Goal: Task Accomplishment & Management: Complete application form

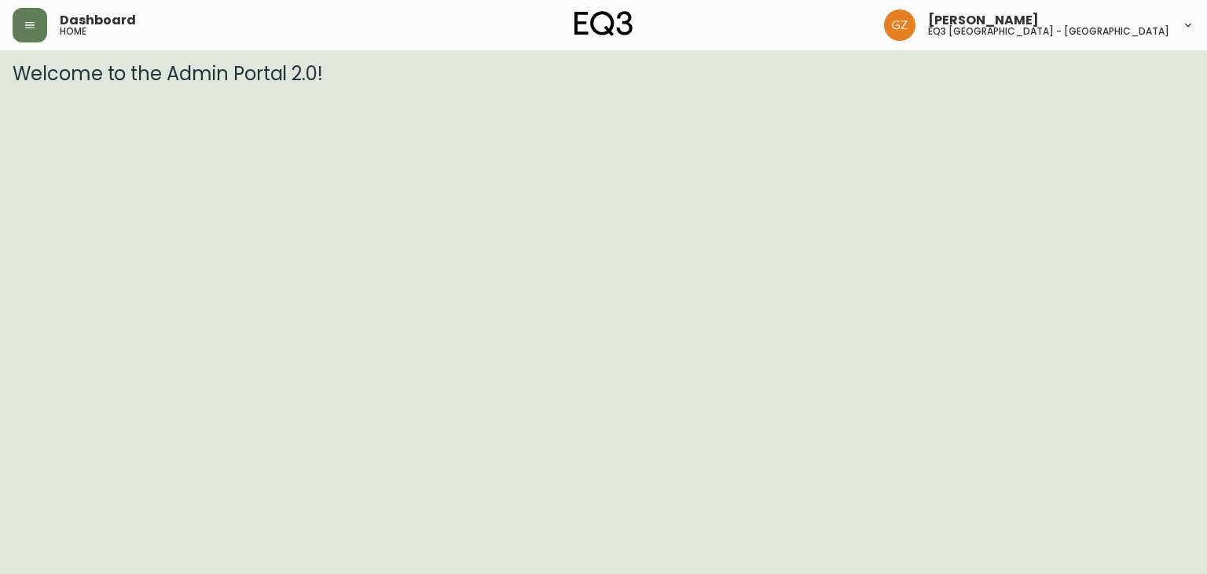
click at [45, 41] on div "Dashboard home" at bounding box center [210, 25] width 394 height 35
click at [38, 26] on button "button" at bounding box center [30, 25] width 35 height 35
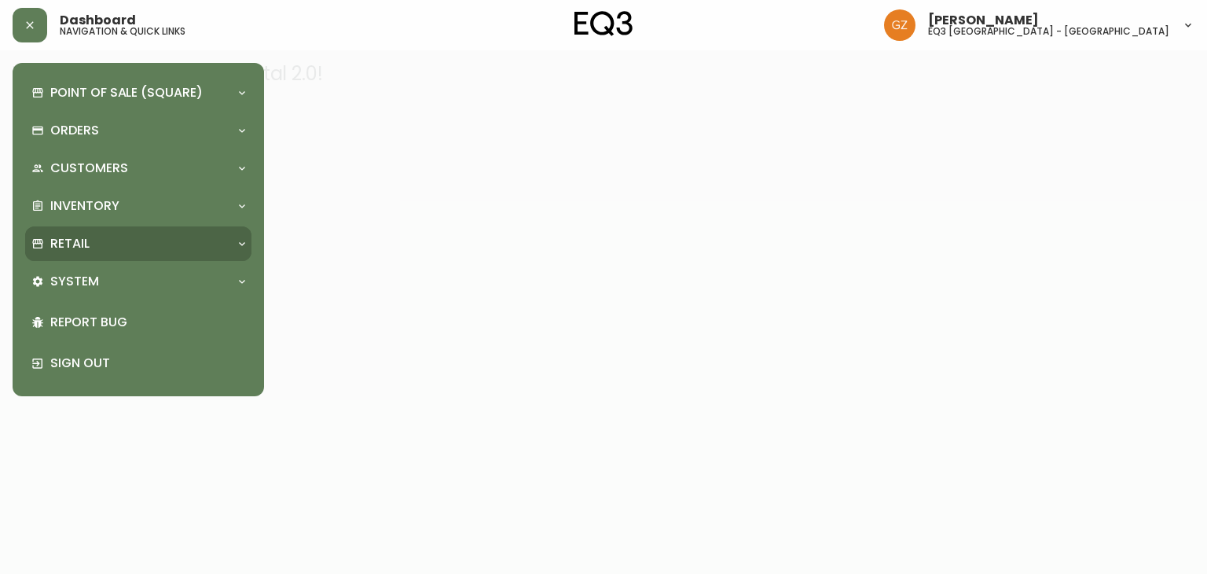
click at [75, 245] on p "Retail" at bounding box center [69, 243] width 39 height 17
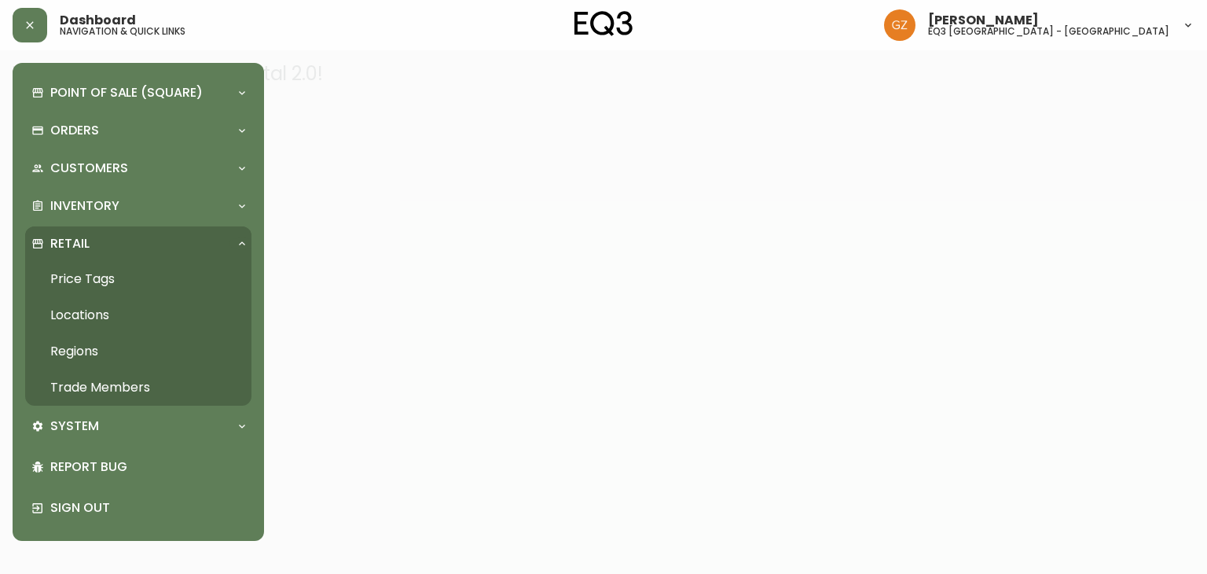
click at [82, 385] on link "Trade Members" at bounding box center [138, 387] width 226 height 36
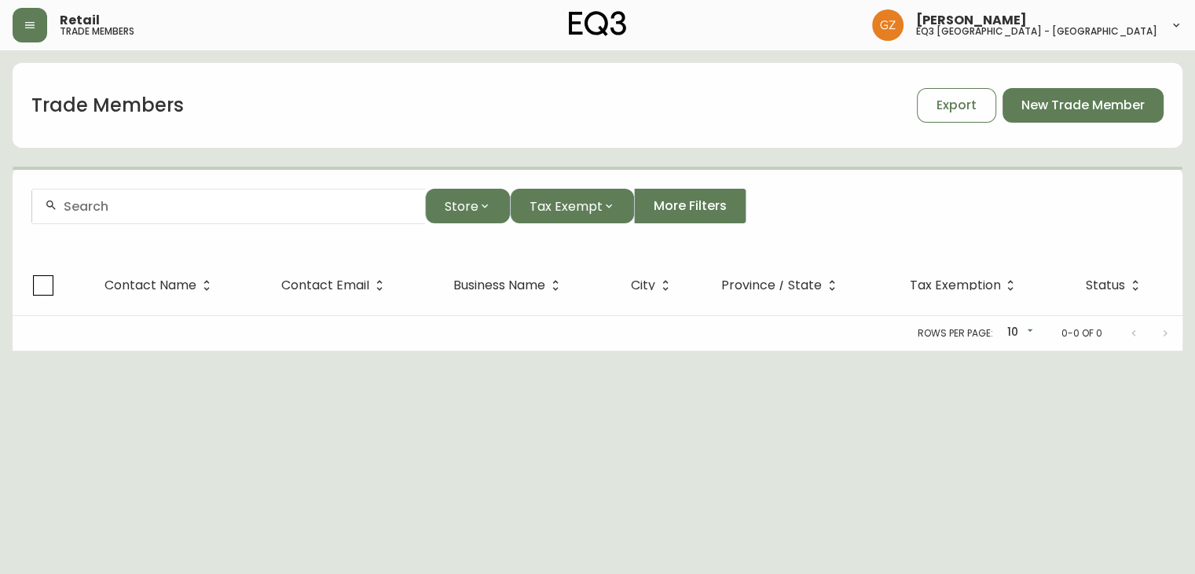
click at [173, 204] on input "text" at bounding box center [238, 206] width 349 height 15
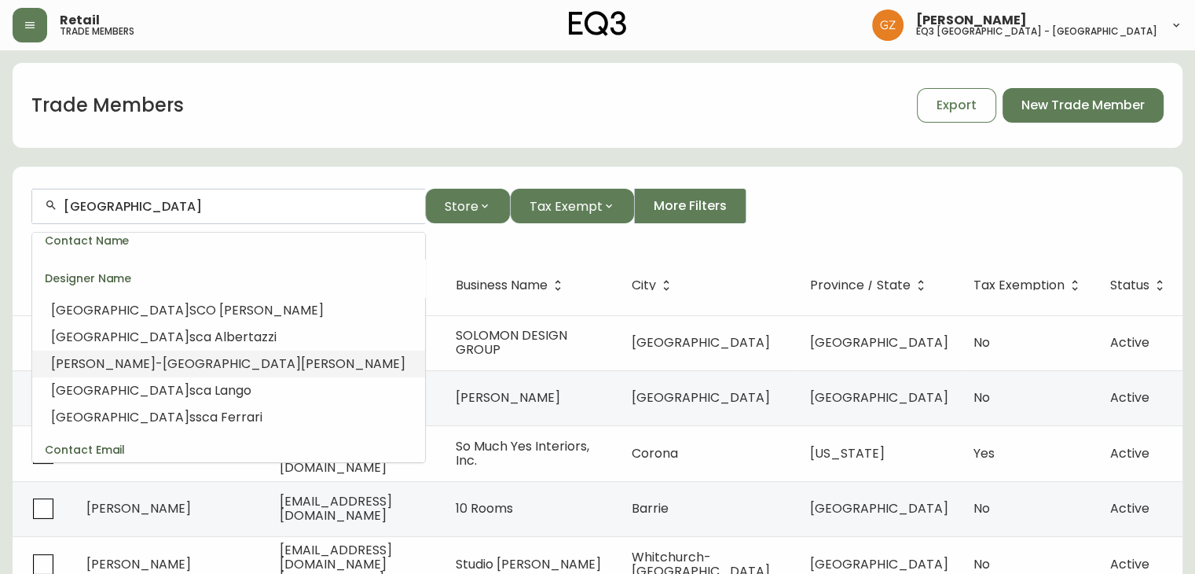
scroll to position [229, 0]
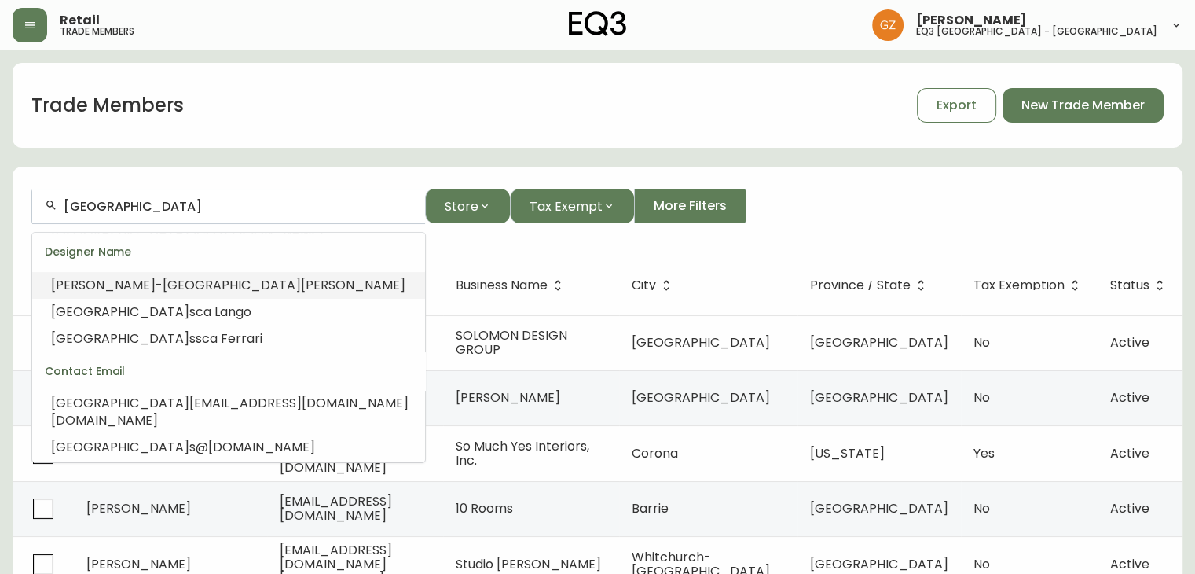
click at [180, 202] on input "[GEOGRAPHIC_DATA]" at bounding box center [238, 206] width 349 height 15
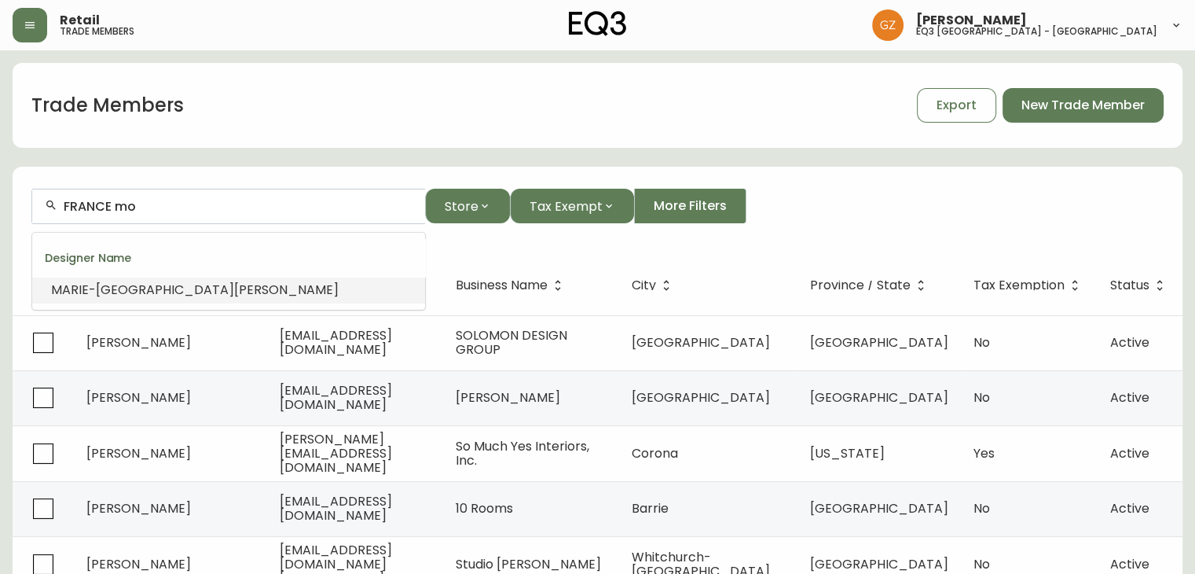
scroll to position [0, 0]
click at [180, 203] on input "FRANCE morissette" at bounding box center [238, 206] width 349 height 15
click at [113, 273] on div "Contact Name" at bounding box center [228, 258] width 393 height 38
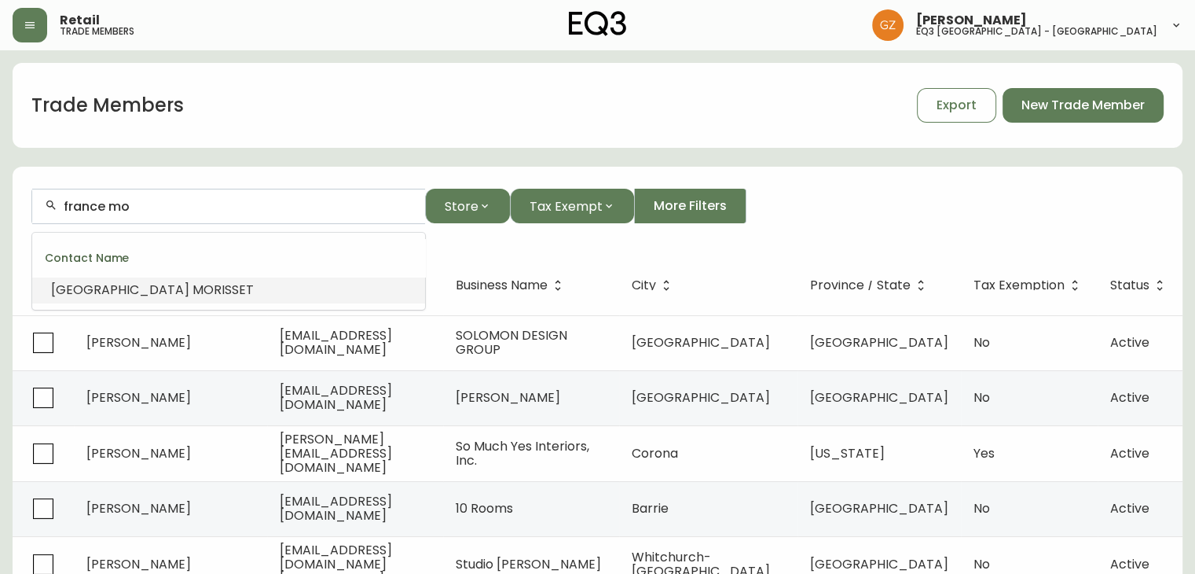
click at [193, 284] on span "MO" at bounding box center [203, 290] width 21 height 18
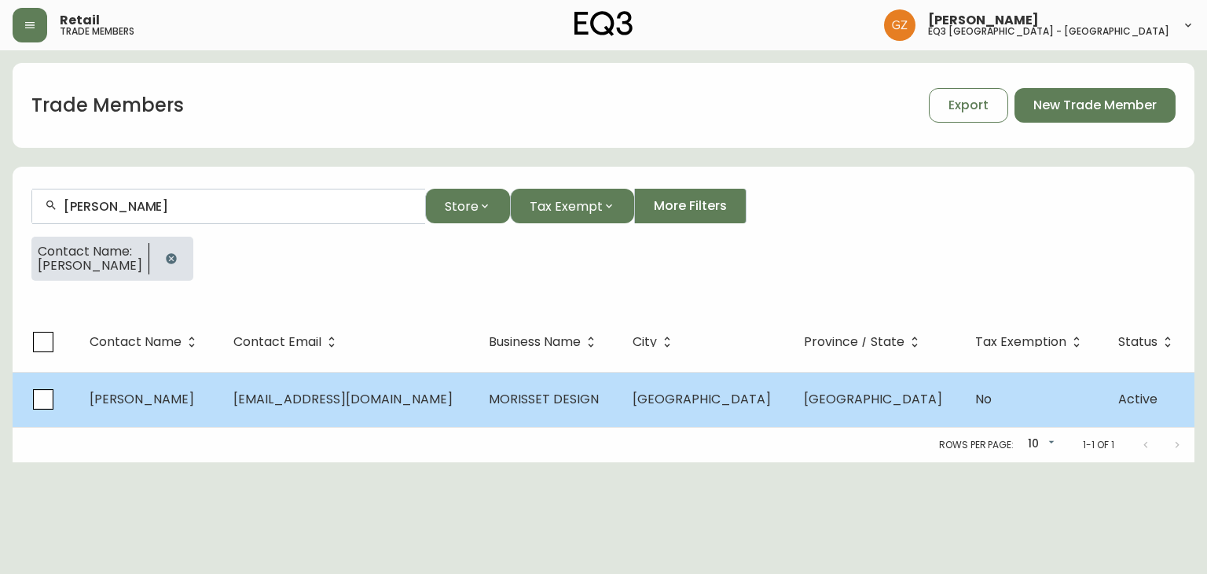
type input "[PERSON_NAME]"
click at [221, 397] on td "[PERSON_NAME]" at bounding box center [149, 399] width 144 height 55
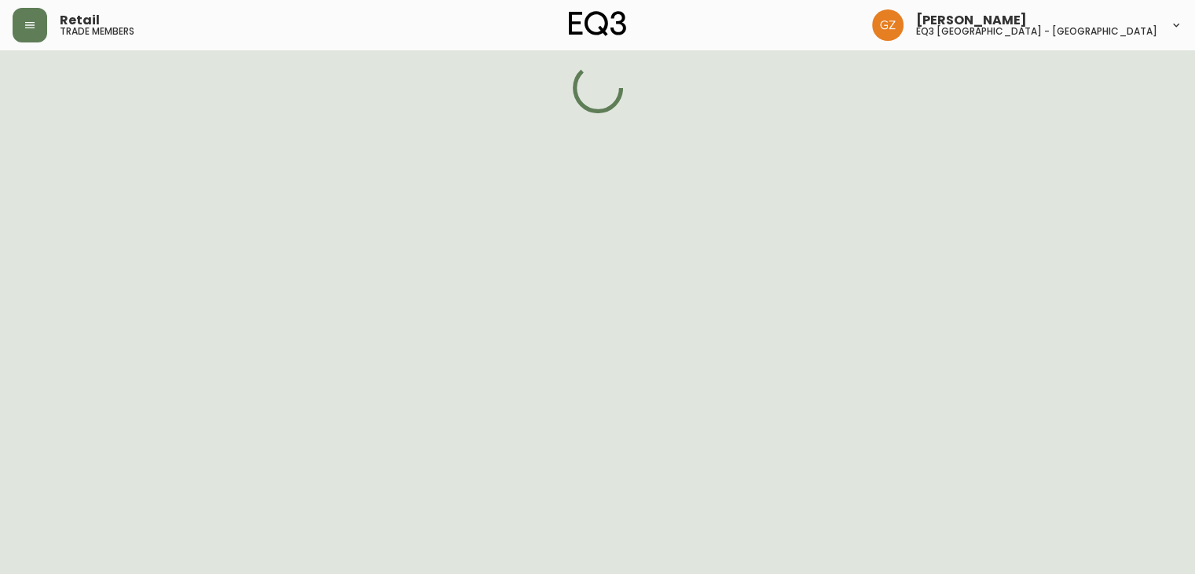
select select "QC"
select select "CA"
select select "CA_FR"
select select "Other"
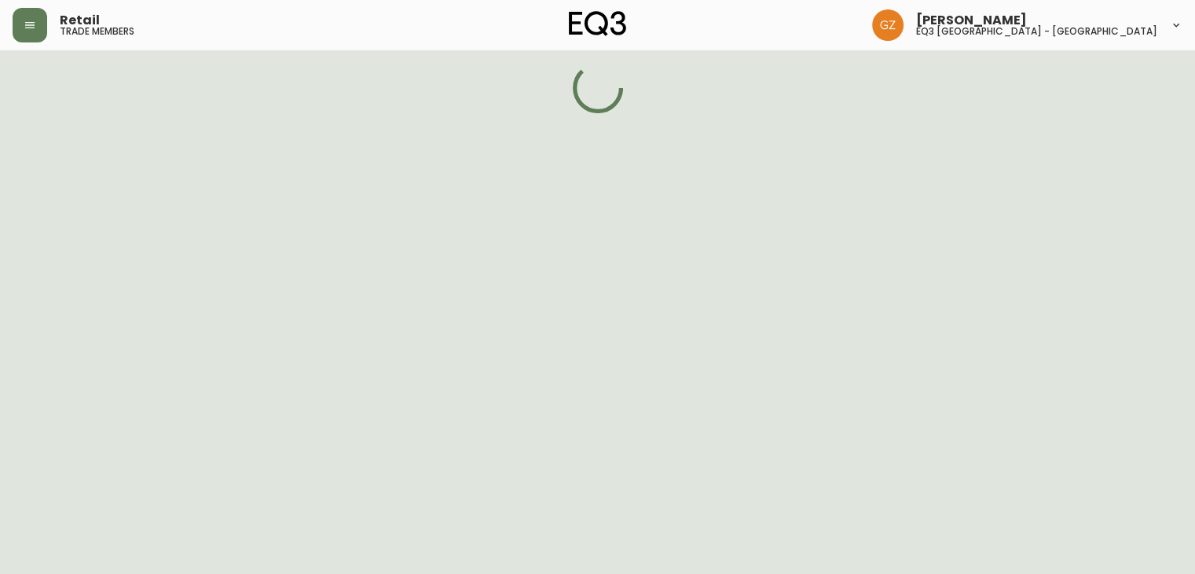
select select "false"
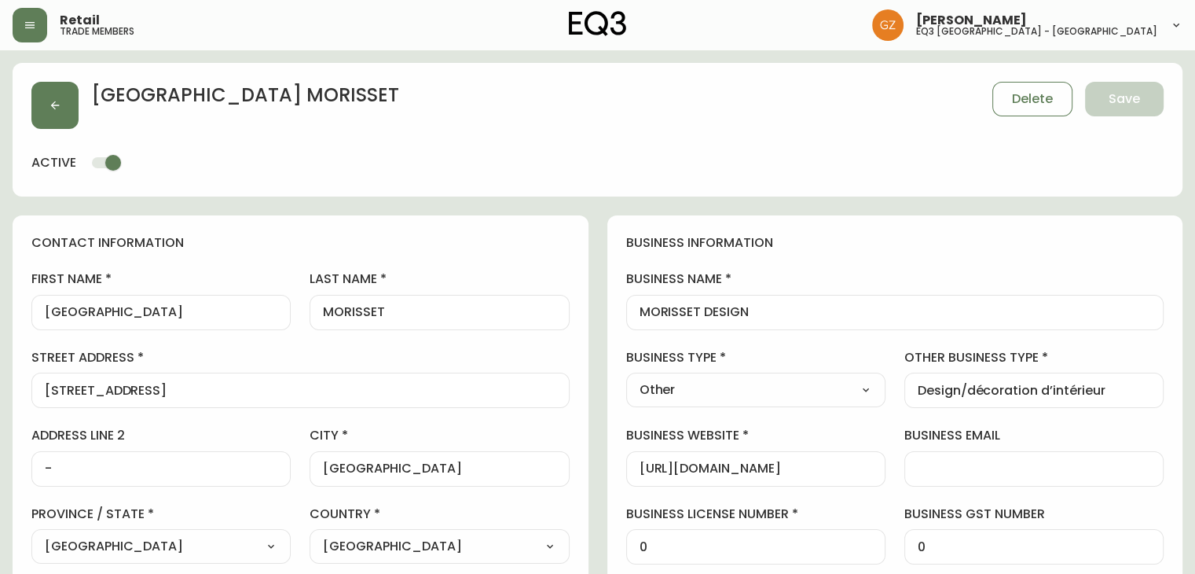
type input "EQ3 [GEOGRAPHIC_DATA] - [GEOGRAPHIC_DATA]"
select select "cjw10z96t00bn6gs0dfqi5bhz"
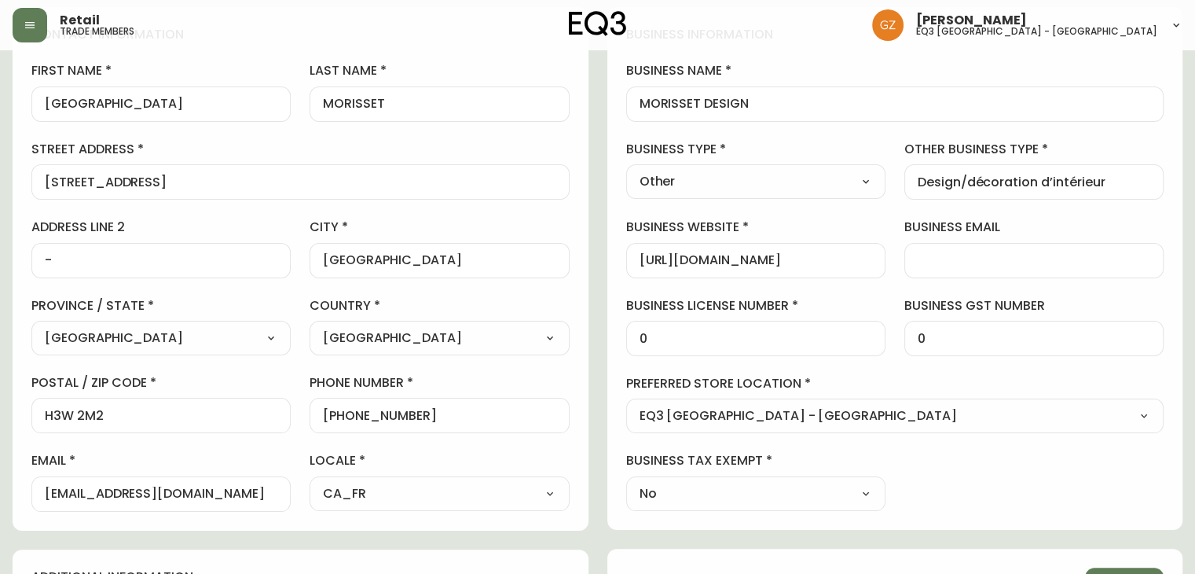
scroll to position [236, 0]
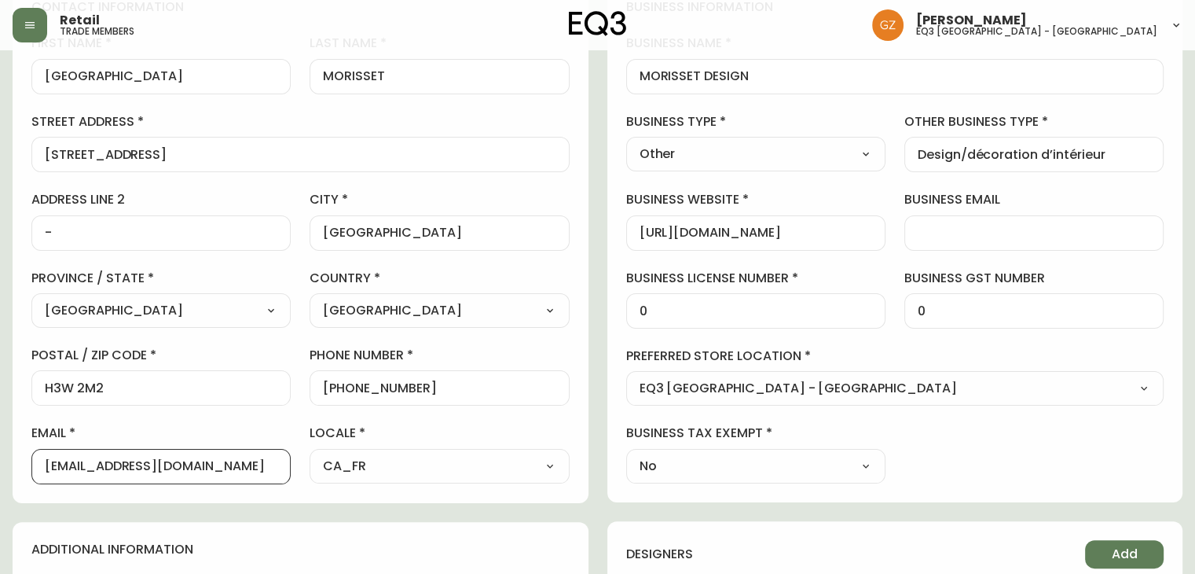
drag, startPoint x: 232, startPoint y: 466, endPoint x: 0, endPoint y: 466, distance: 231.8
click at [0, 466] on main "[PERSON_NAME] Delete Save active contact information first name [GEOGRAPHIC_DAT…" at bounding box center [597, 451] width 1195 height 1272
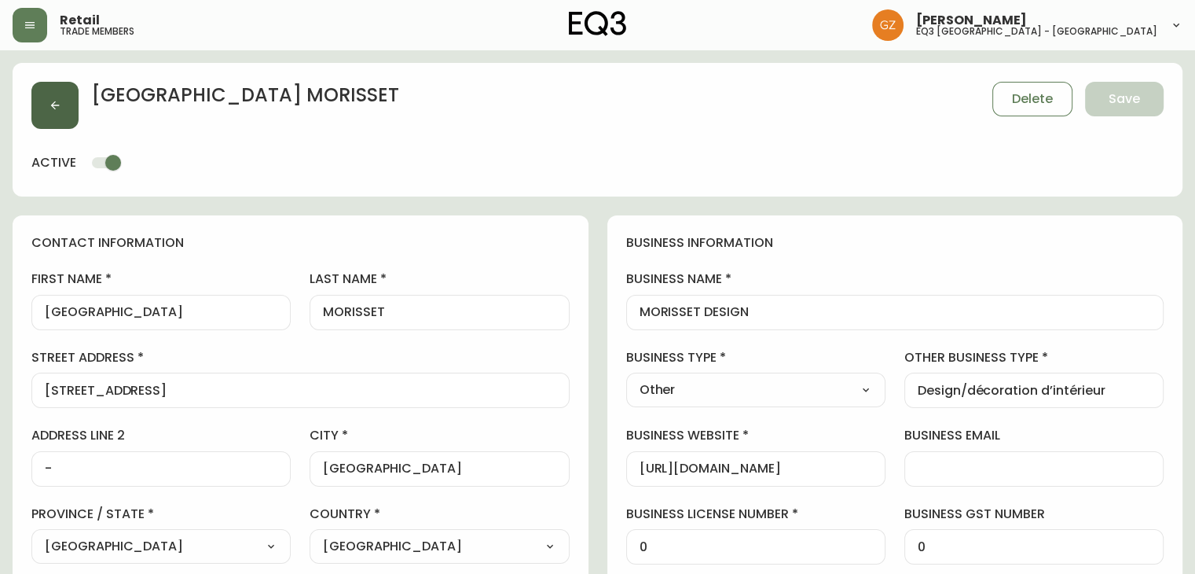
click at [47, 96] on button "button" at bounding box center [54, 105] width 47 height 47
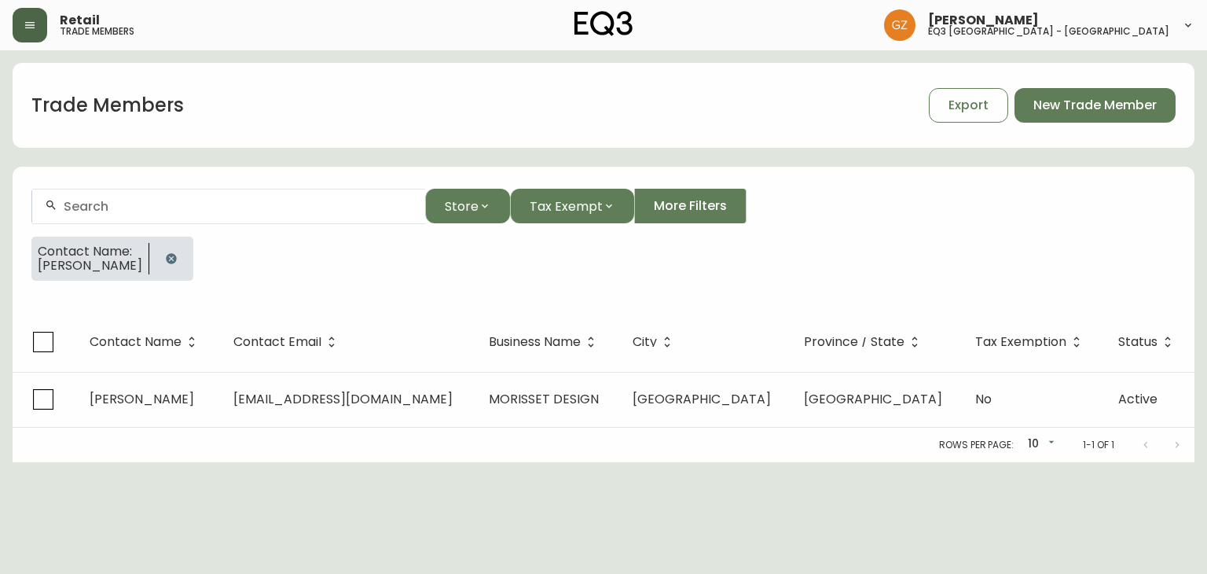
click at [36, 30] on button "button" at bounding box center [30, 25] width 35 height 35
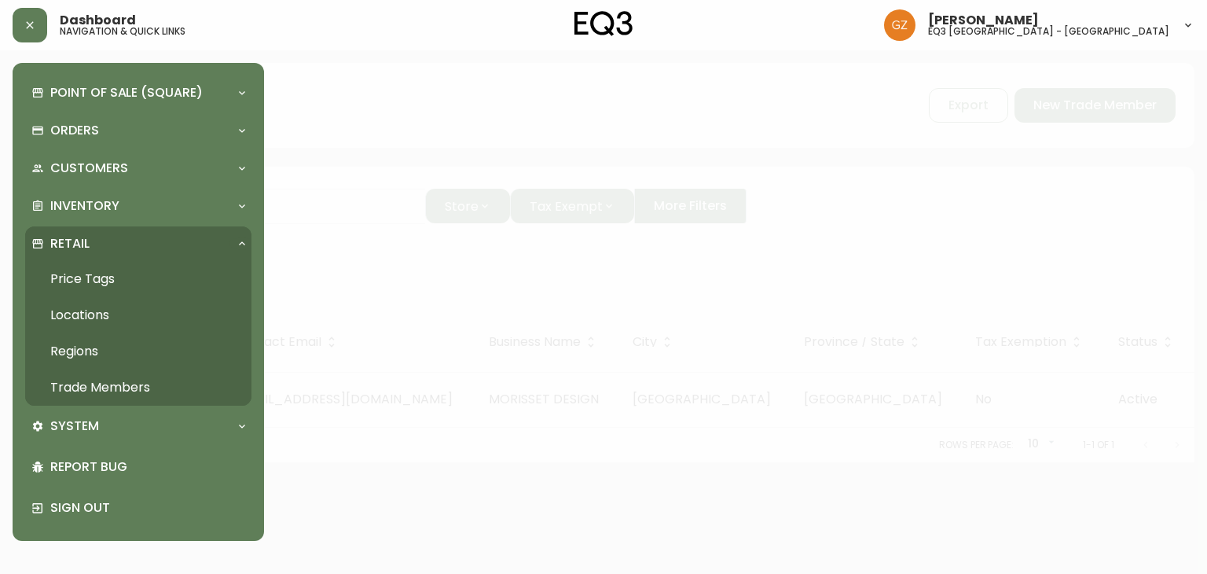
click at [63, 241] on p "Retail" at bounding box center [69, 243] width 39 height 17
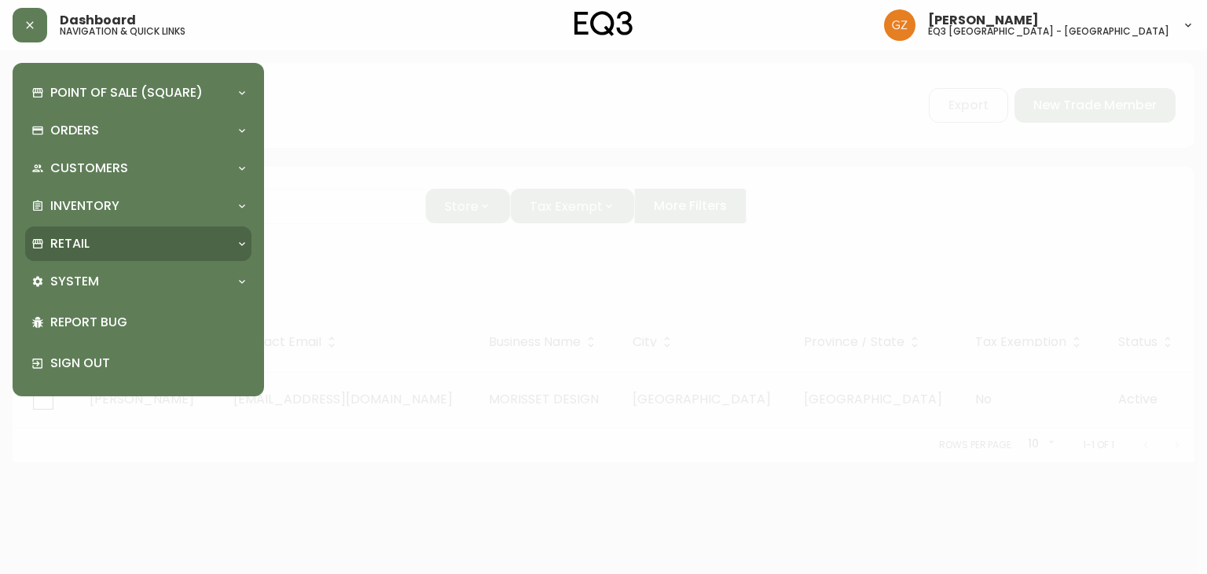
click at [67, 233] on div "Retail" at bounding box center [138, 243] width 226 height 35
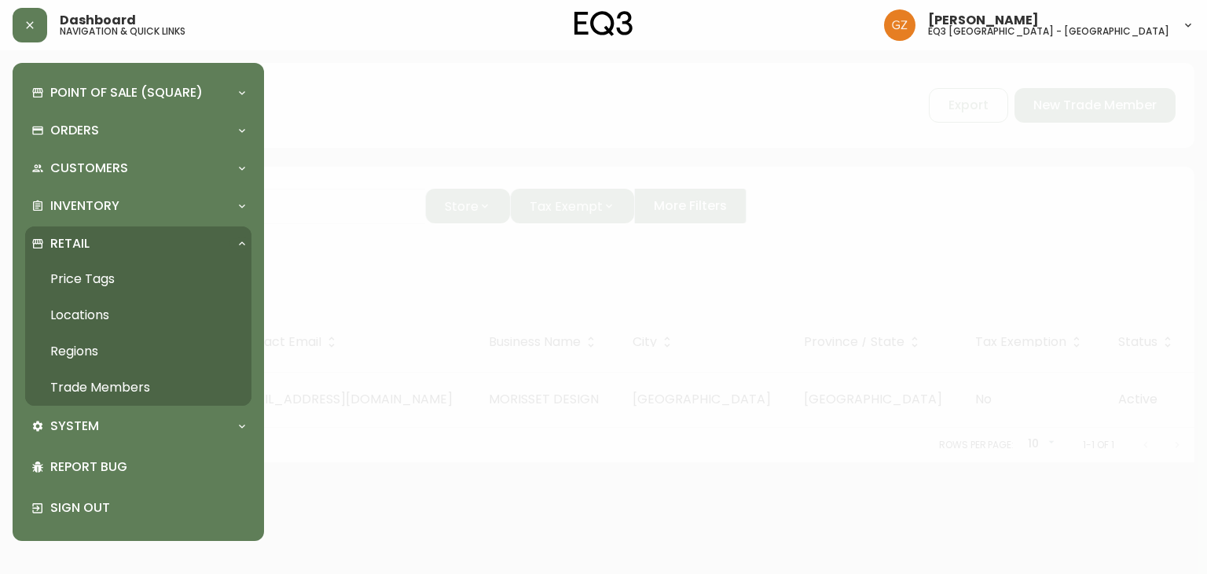
click at [78, 395] on link "Trade Members" at bounding box center [138, 387] width 226 height 36
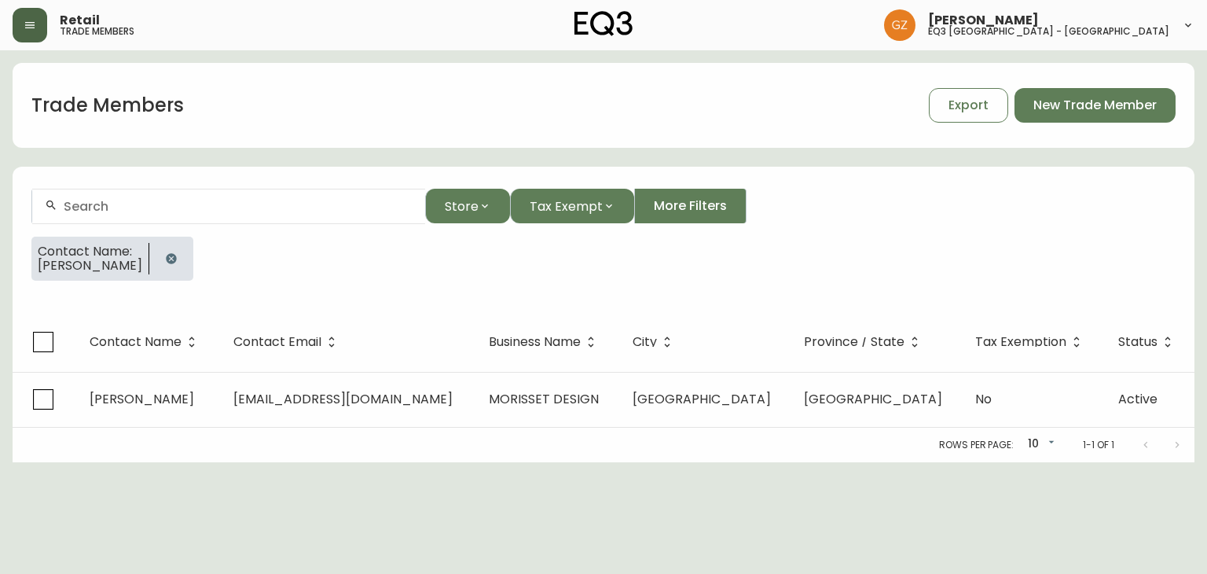
click at [19, 24] on button "button" at bounding box center [30, 25] width 35 height 35
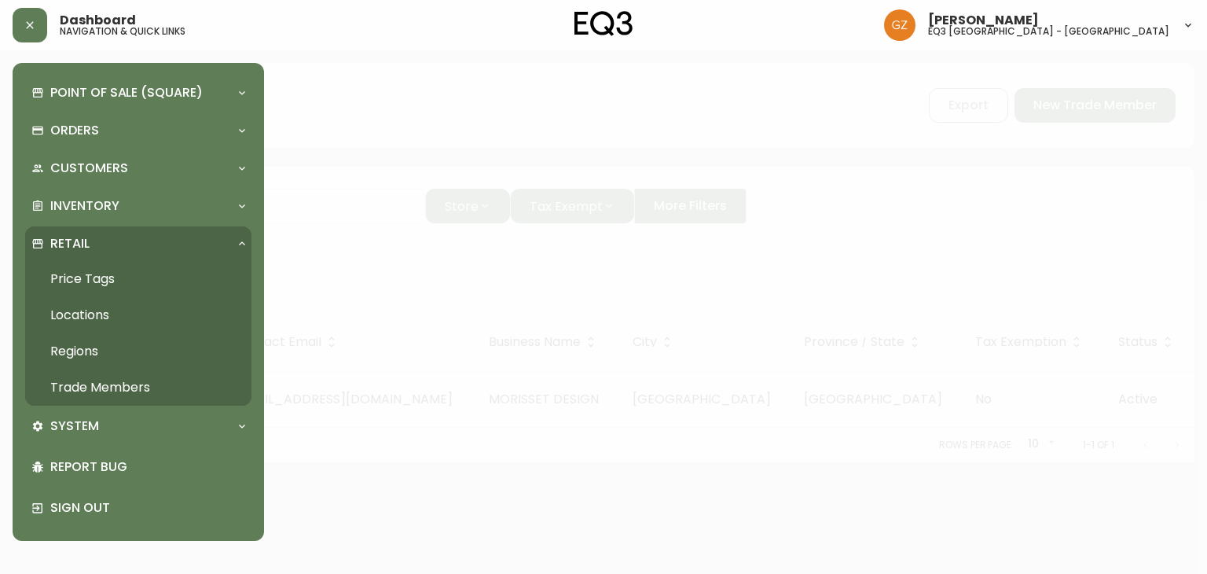
drag, startPoint x: 64, startPoint y: 205, endPoint x: 369, endPoint y: 282, distance: 314.5
click at [64, 205] on p "Inventory" at bounding box center [84, 205] width 69 height 17
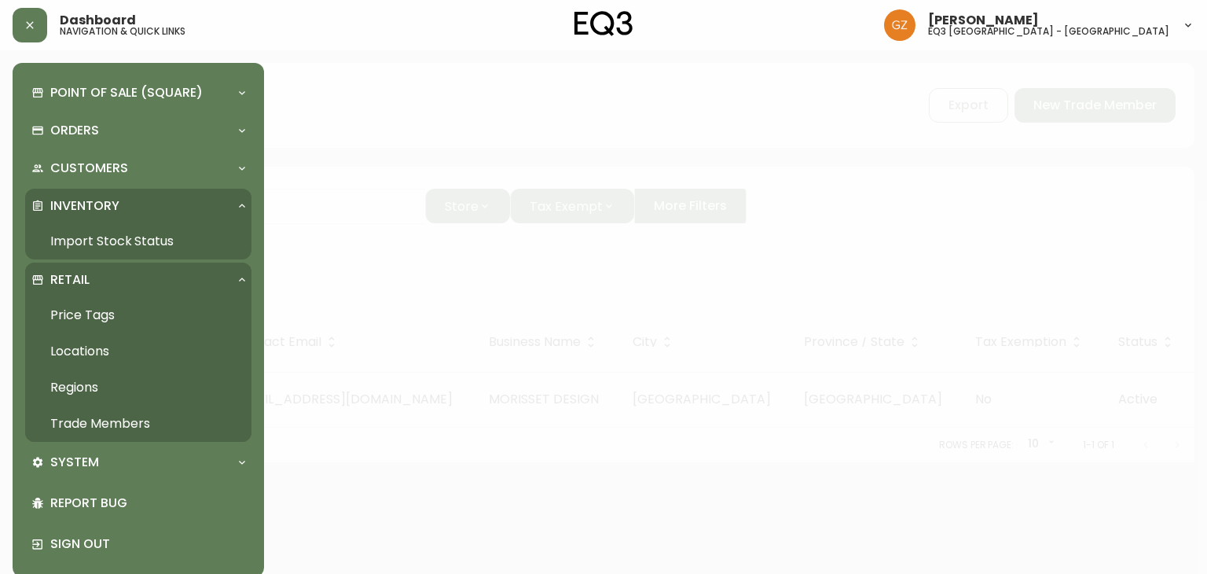
click at [111, 243] on link "Import Stock Status" at bounding box center [138, 241] width 226 height 36
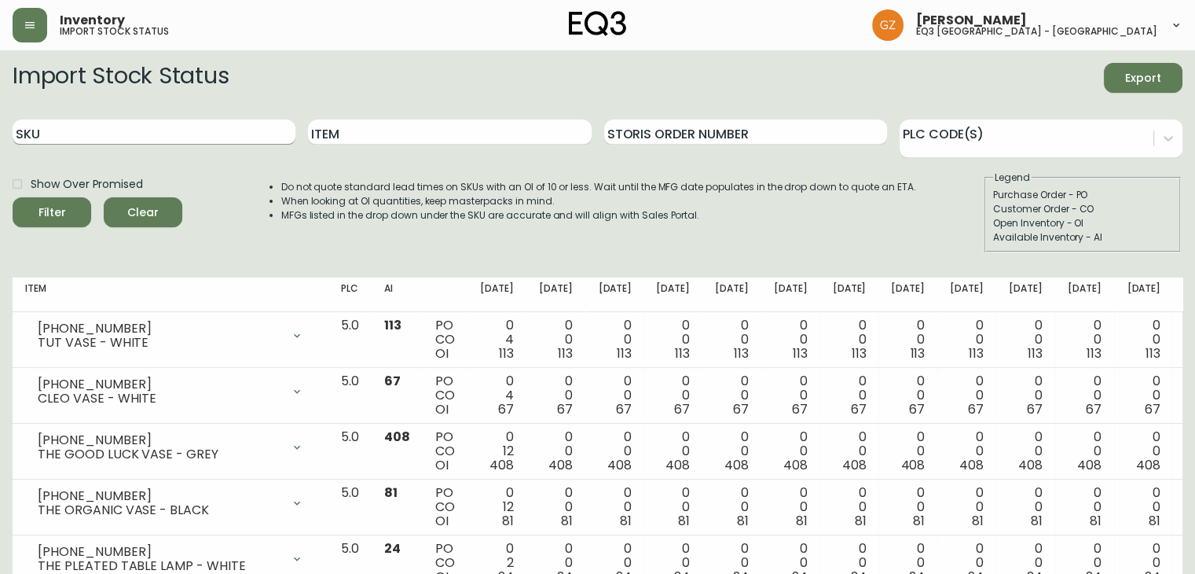
click at [207, 144] on input "SKU" at bounding box center [154, 131] width 283 height 25
paste input "[PHONE_NUMBER]"
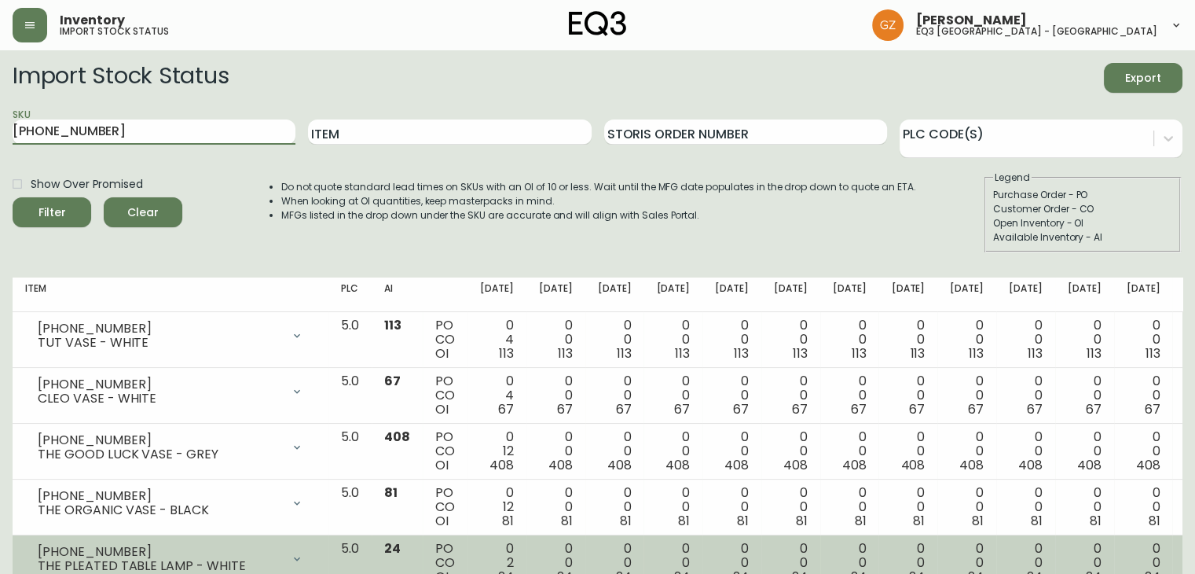
type input "[PHONE_NUMBER]"
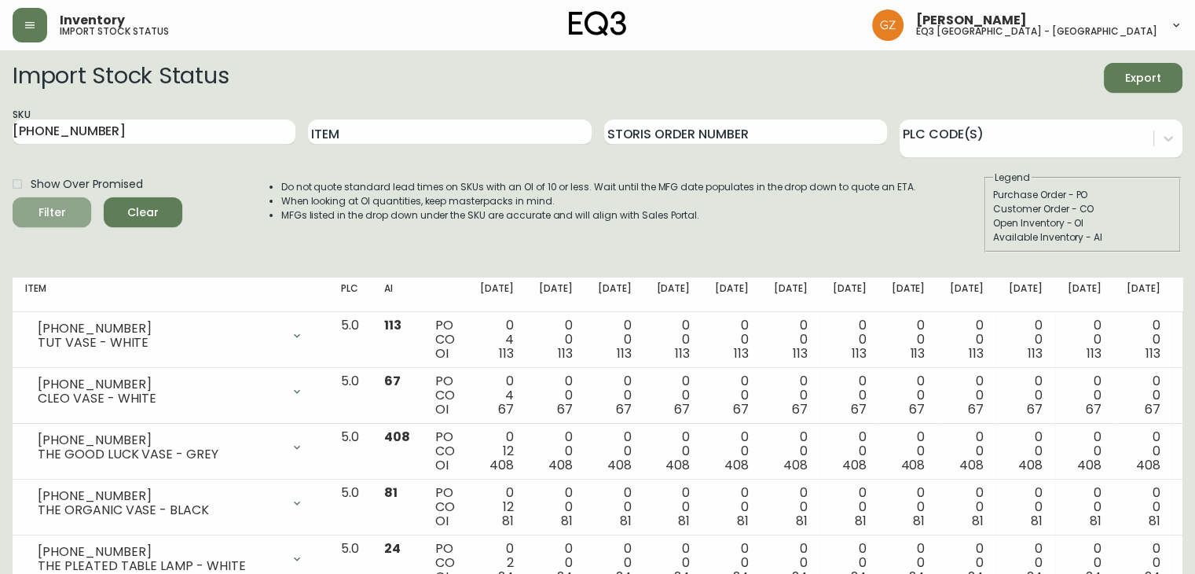
click at [69, 217] on span "Filter" at bounding box center [51, 213] width 53 height 20
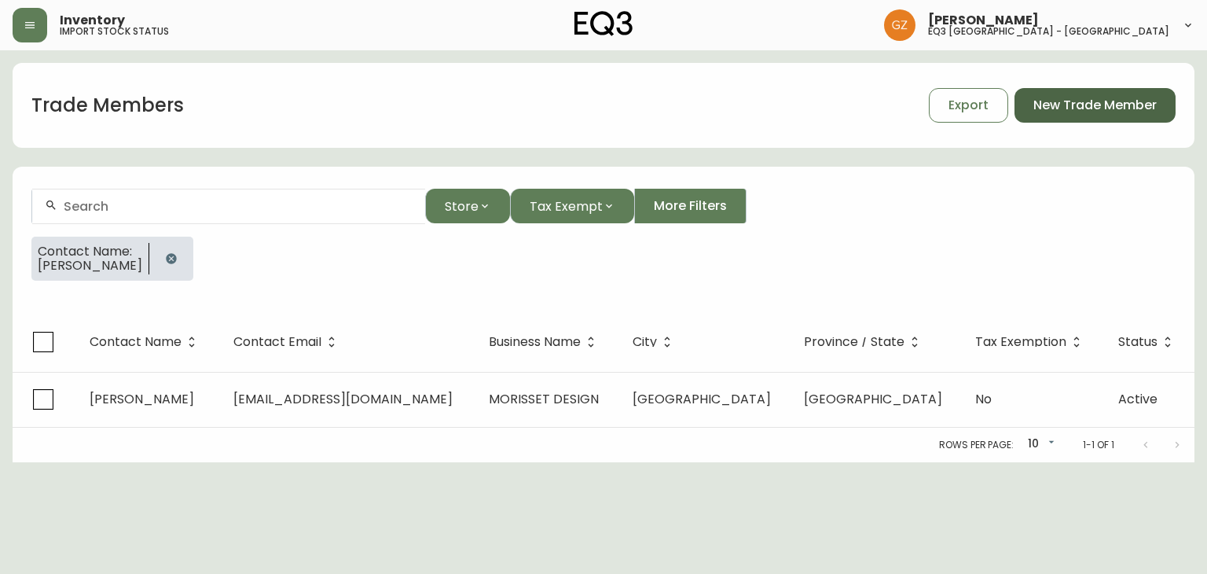
click at [1048, 114] on button "New Trade Member" at bounding box center [1095, 105] width 161 height 35
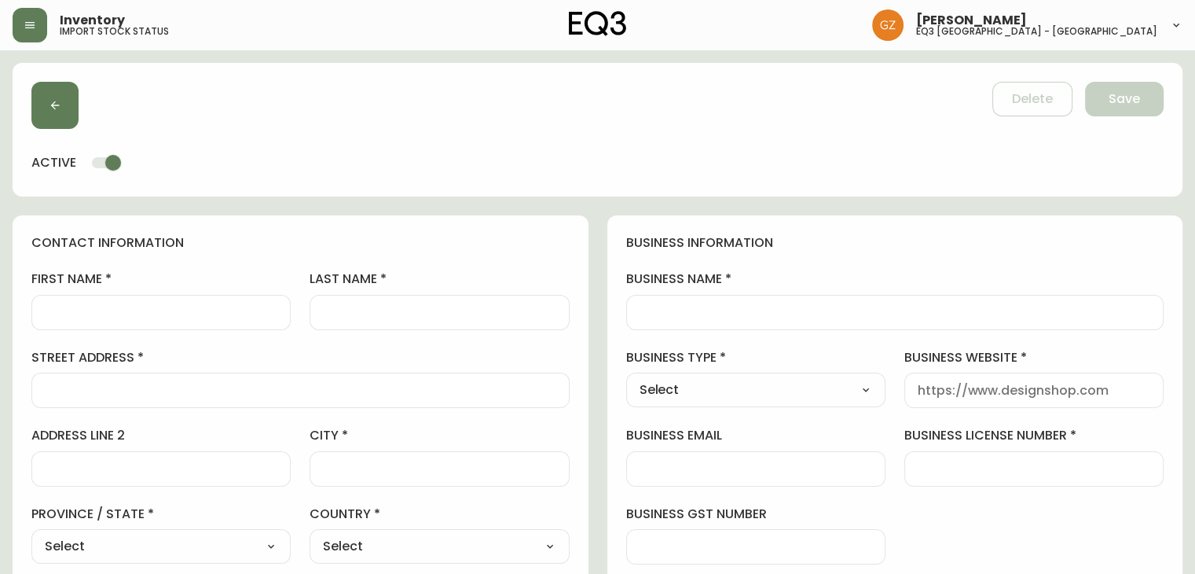
click at [93, 306] on input "first name" at bounding box center [161, 312] width 233 height 15
type input "l"
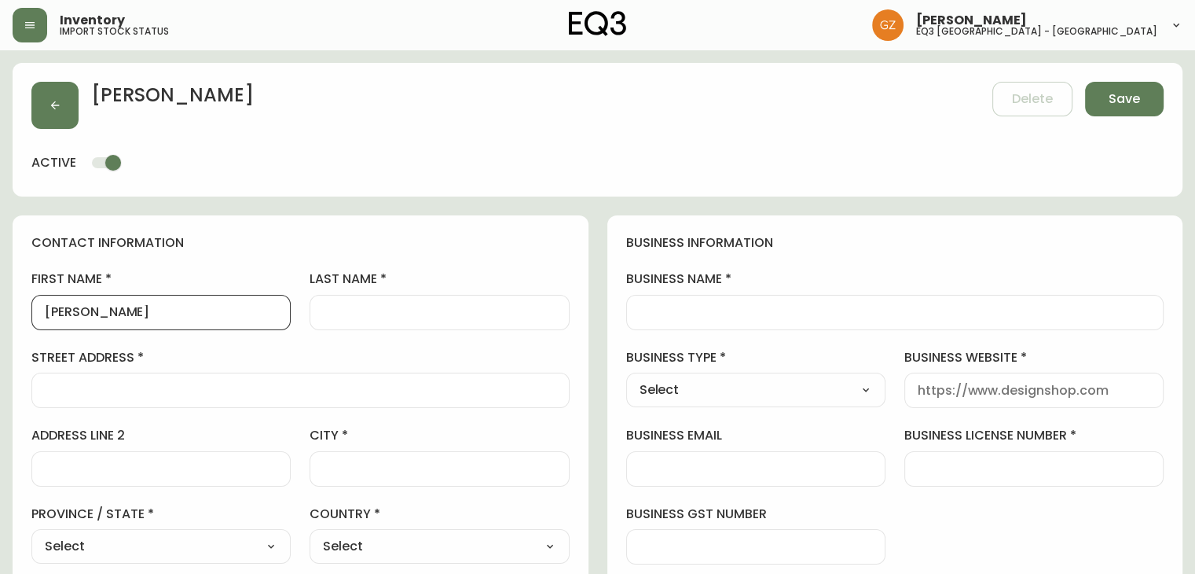
type input "[PERSON_NAME]"
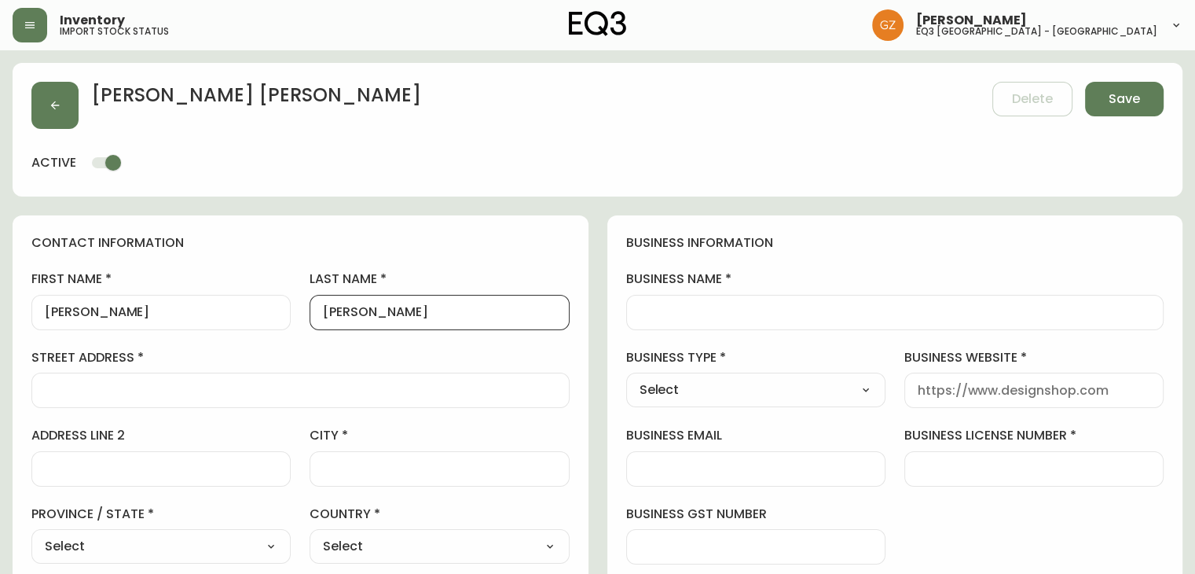
type input "[PERSON_NAME]"
click at [362, 309] on input "[PERSON_NAME]" at bounding box center [439, 312] width 233 height 15
click at [64, 311] on input "[PERSON_NAME]" at bounding box center [161, 312] width 233 height 15
click at [60, 313] on input "[PERSON_NAME]" at bounding box center [161, 312] width 233 height 15
type input "[PERSON_NAME]"
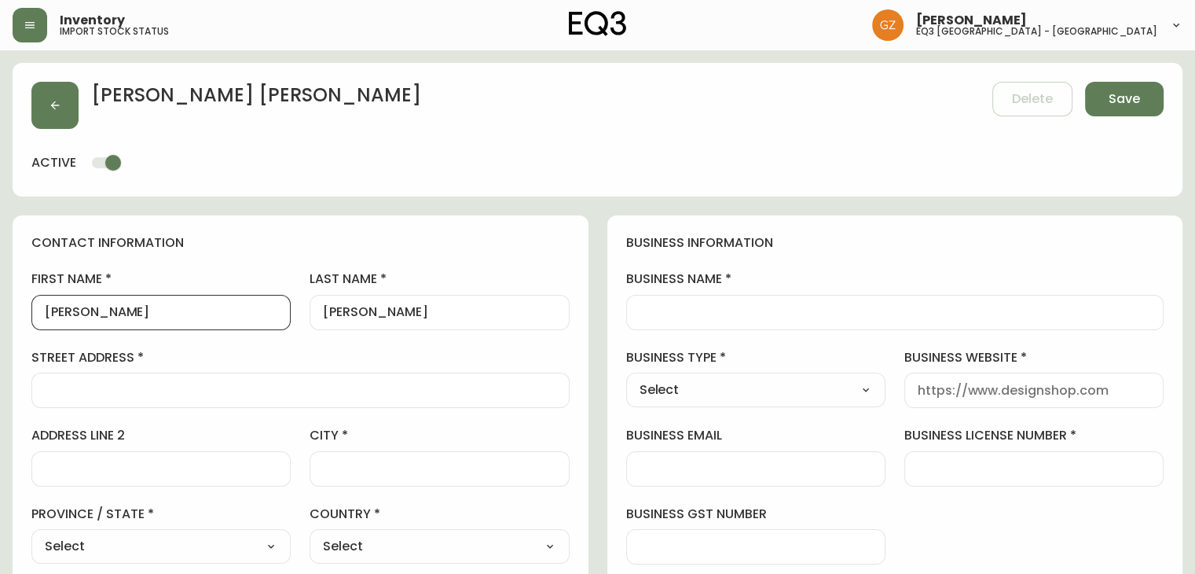
click at [134, 381] on div at bounding box center [300, 390] width 538 height 35
click at [111, 167] on input "checkbox" at bounding box center [113, 163] width 90 height 30
click at [92, 164] on input "checkbox" at bounding box center [98, 163] width 90 height 30
checkbox input "true"
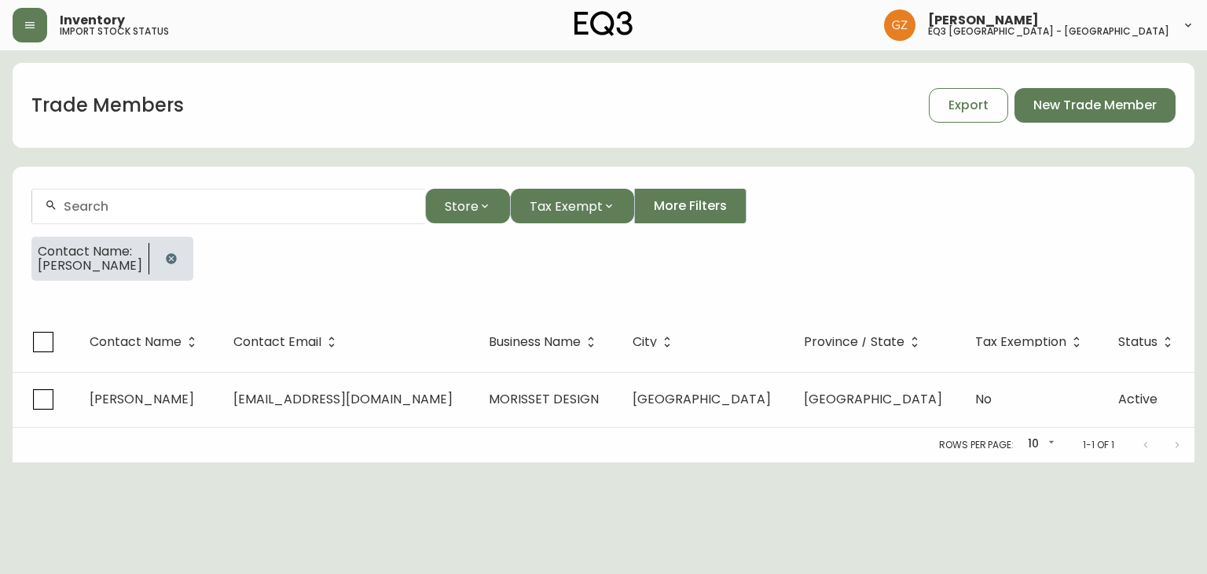
click at [49, 262] on span "[PERSON_NAME]" at bounding box center [90, 266] width 105 height 14
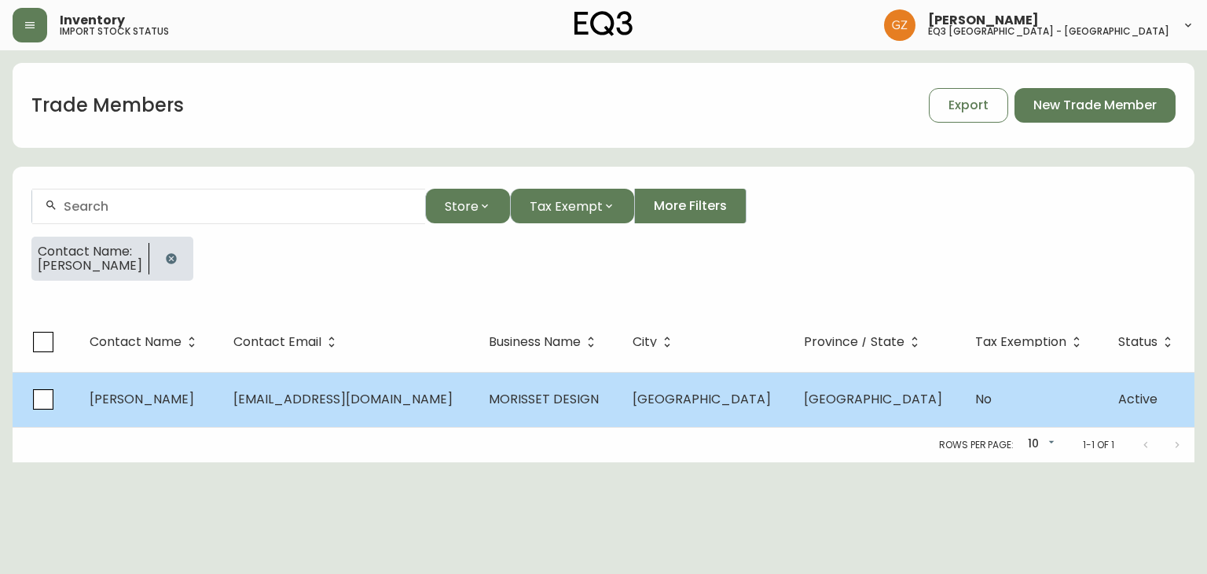
click at [286, 384] on td "[EMAIL_ADDRESS][DOMAIN_NAME]" at bounding box center [349, 399] width 256 height 55
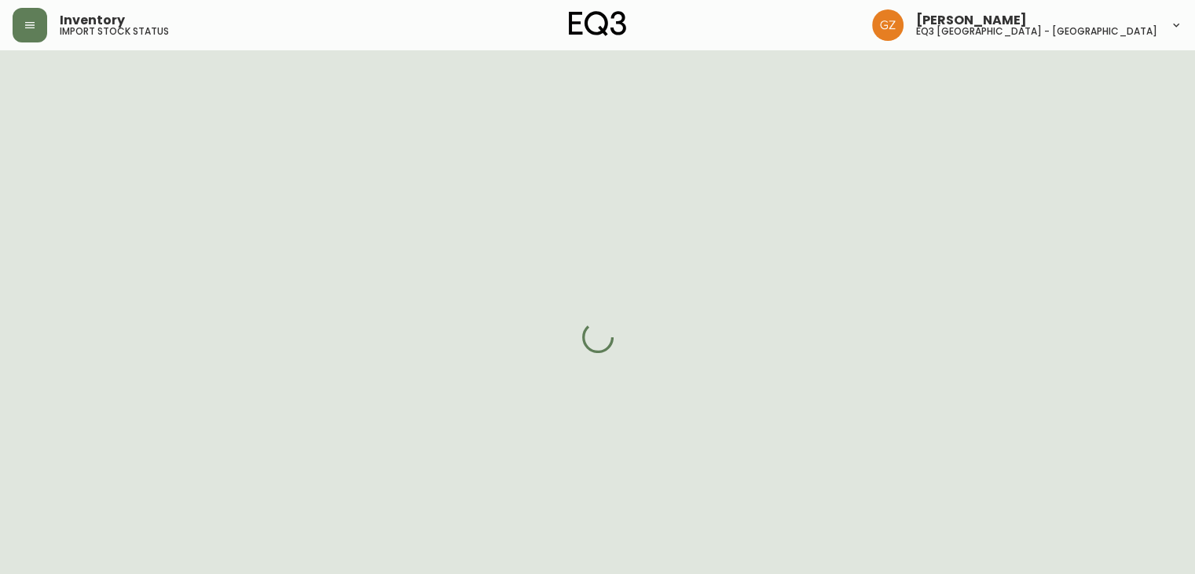
select select "QC"
select select "CA"
select select "CA_FR"
select select "Other"
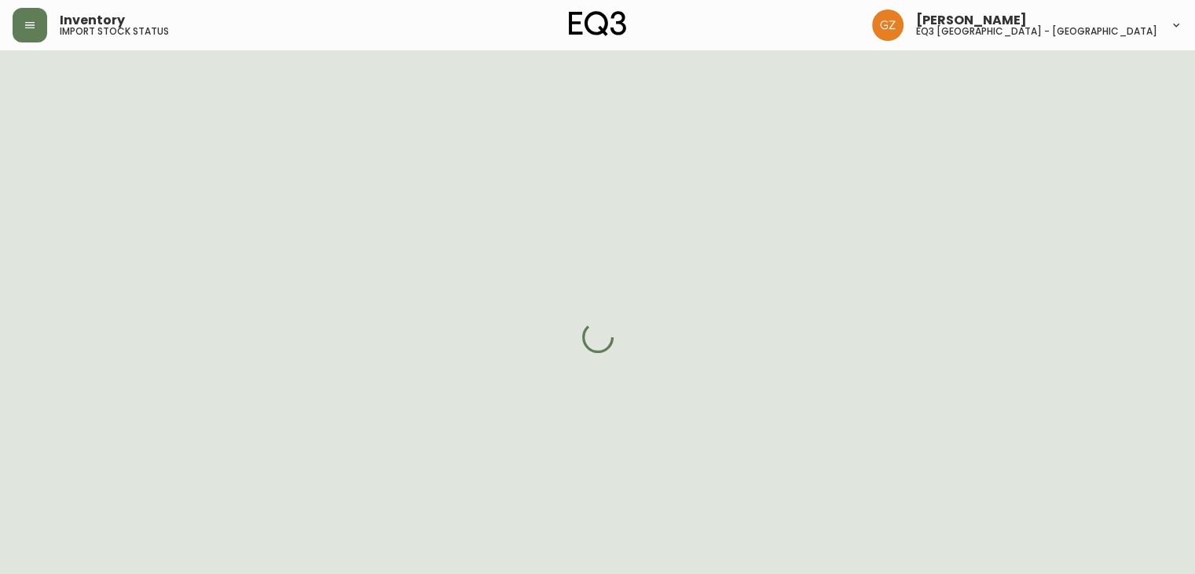
select select "cjw10z96t00bn6gs0dfqi5bhz"
select select "false"
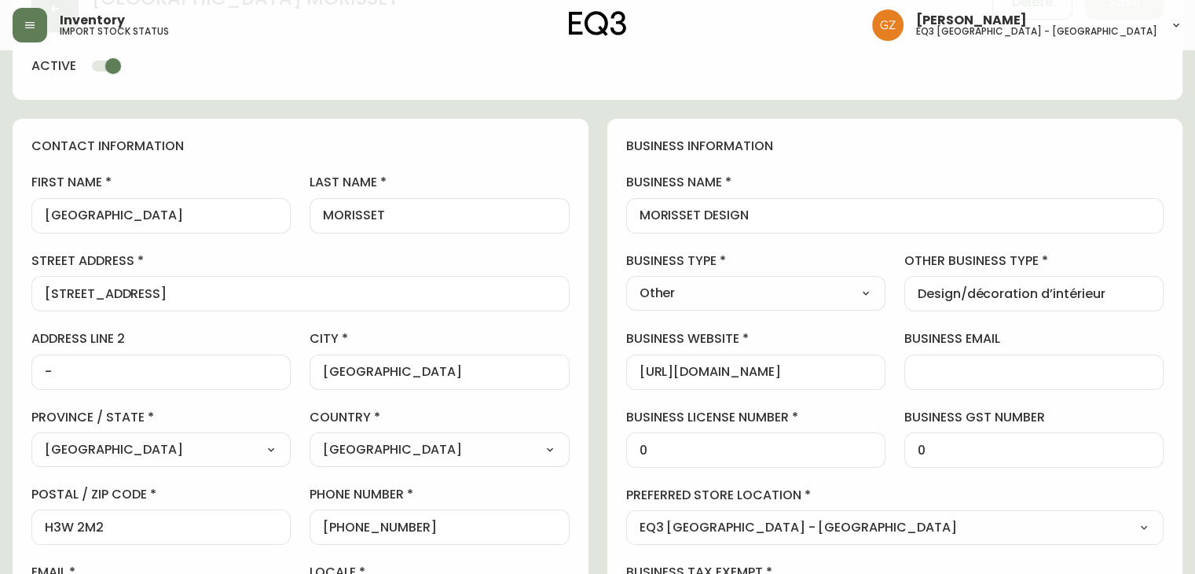
scroll to position [157, 0]
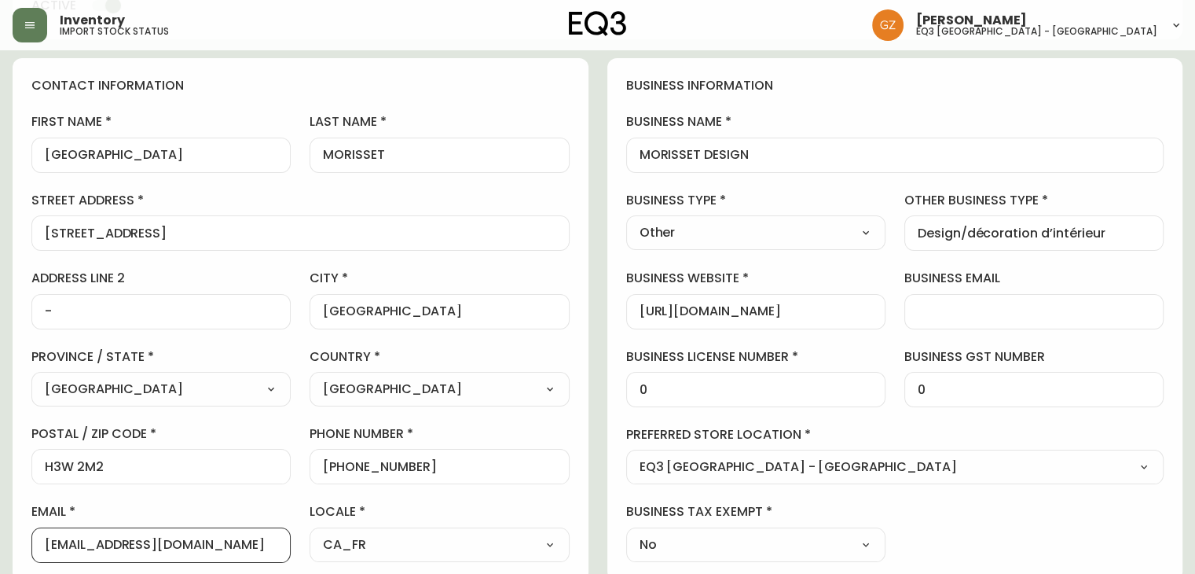
drag, startPoint x: 242, startPoint y: 541, endPoint x: 0, endPoint y: 515, distance: 243.5
click at [0, 515] on main "[PERSON_NAME] Delete Save active contact information first name [GEOGRAPHIC_DAT…" at bounding box center [597, 529] width 1195 height 1272
